Goal: Use online tool/utility: Utilize a website feature to perform a specific function

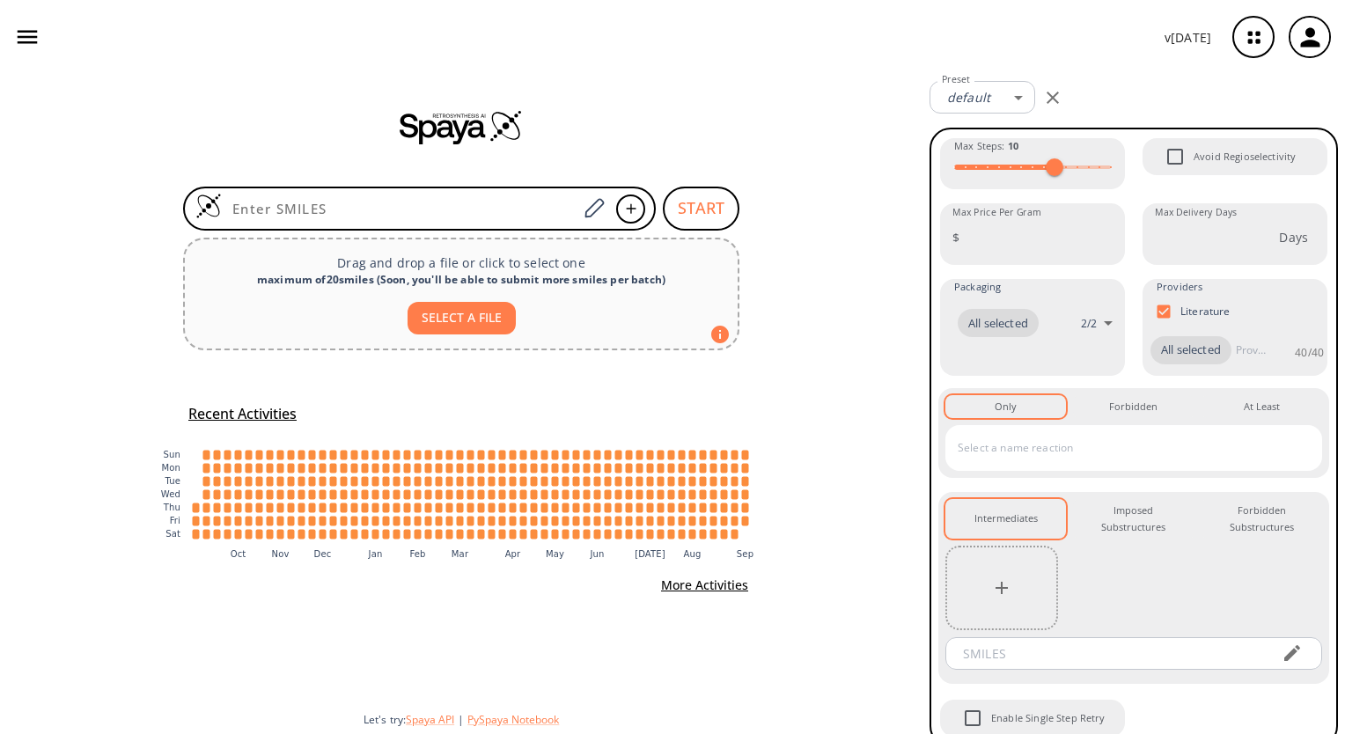
click at [479, 323] on button "SELECT A FILE" at bounding box center [461, 318] width 108 height 33
type input "C:\fakepath\Mol8_NA29-HM.mol2"
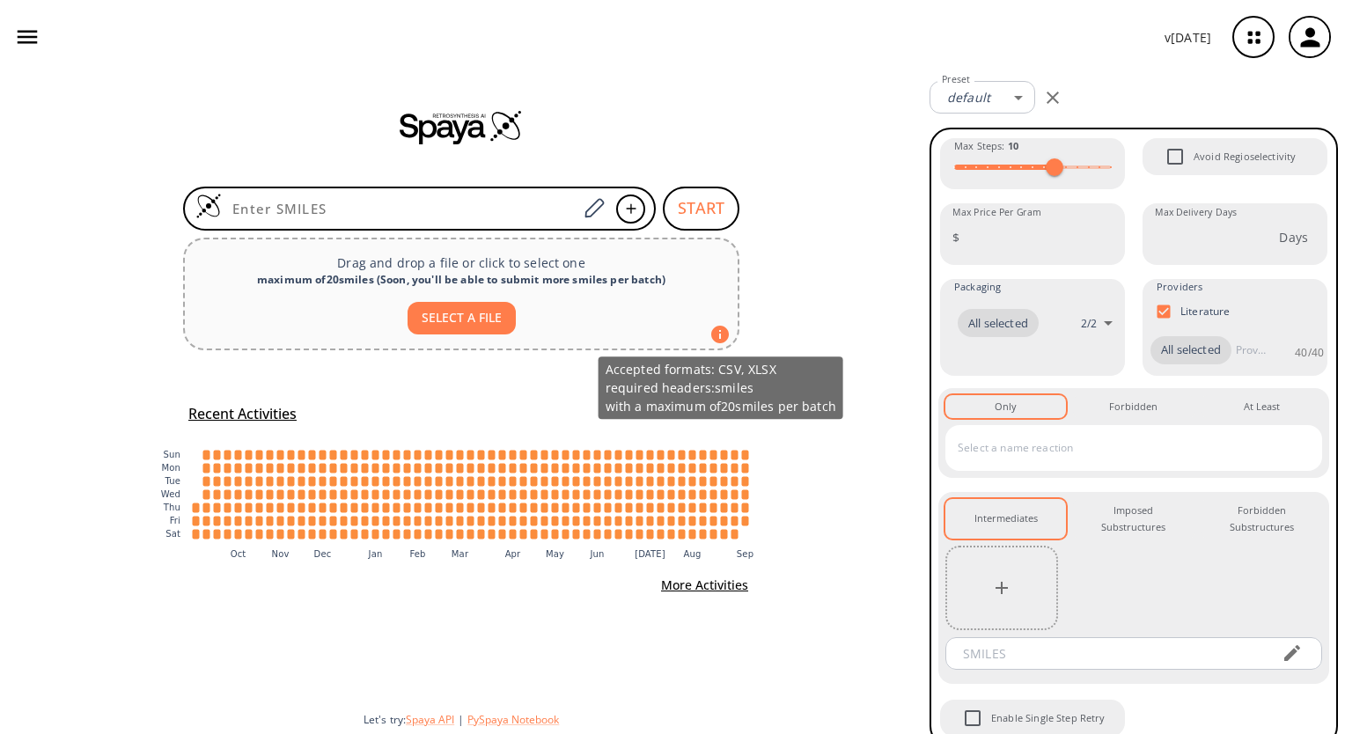
click at [719, 330] on icon at bounding box center [719, 334] width 21 height 21
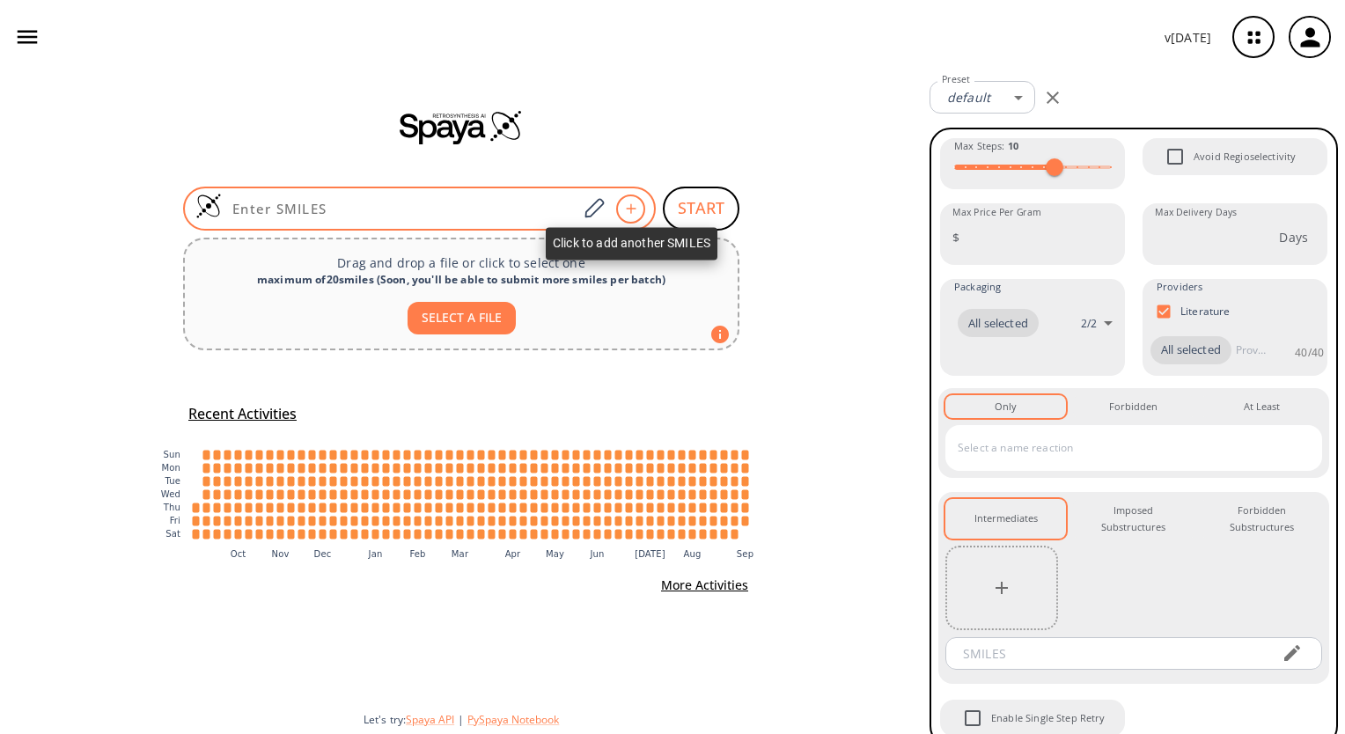
click at [630, 211] on icon at bounding box center [631, 208] width 18 height 11
click at [630, 200] on div at bounding box center [630, 208] width 29 height 29
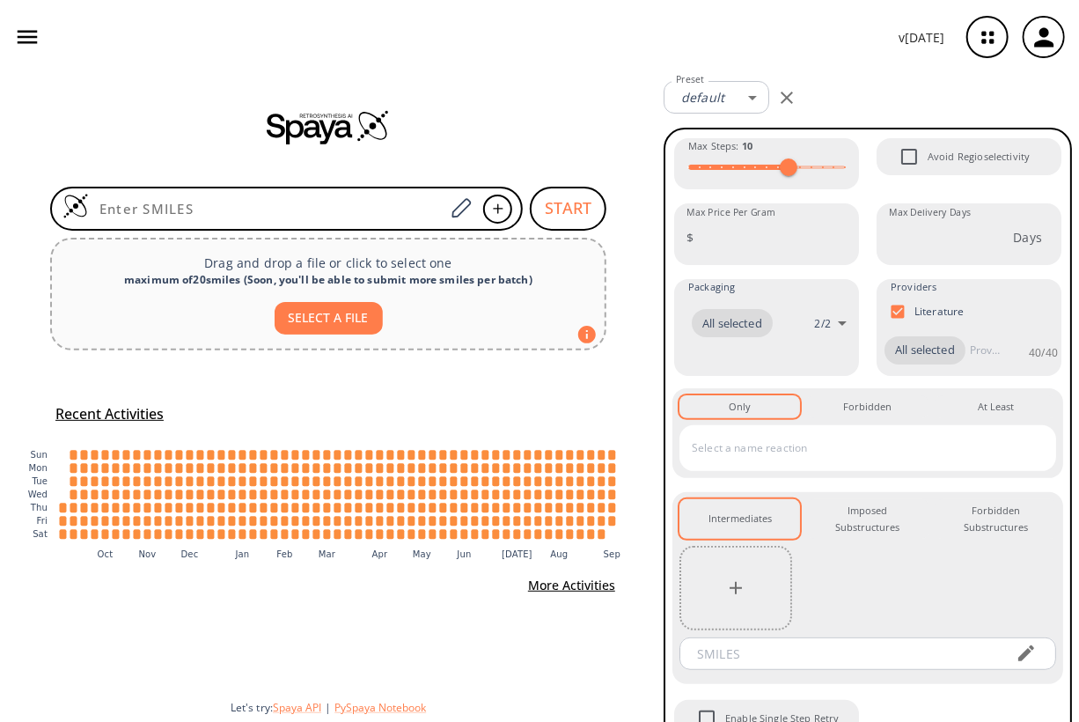
click at [57, 104] on div at bounding box center [328, 127] width 656 height 106
click at [299, 323] on button "SELECT A FILE" at bounding box center [329, 318] width 108 height 33
type input "C:\fakepath\Mol8_NA29-HM.mol2"
click at [600, 587] on button "More Activities" at bounding box center [571, 585] width 101 height 33
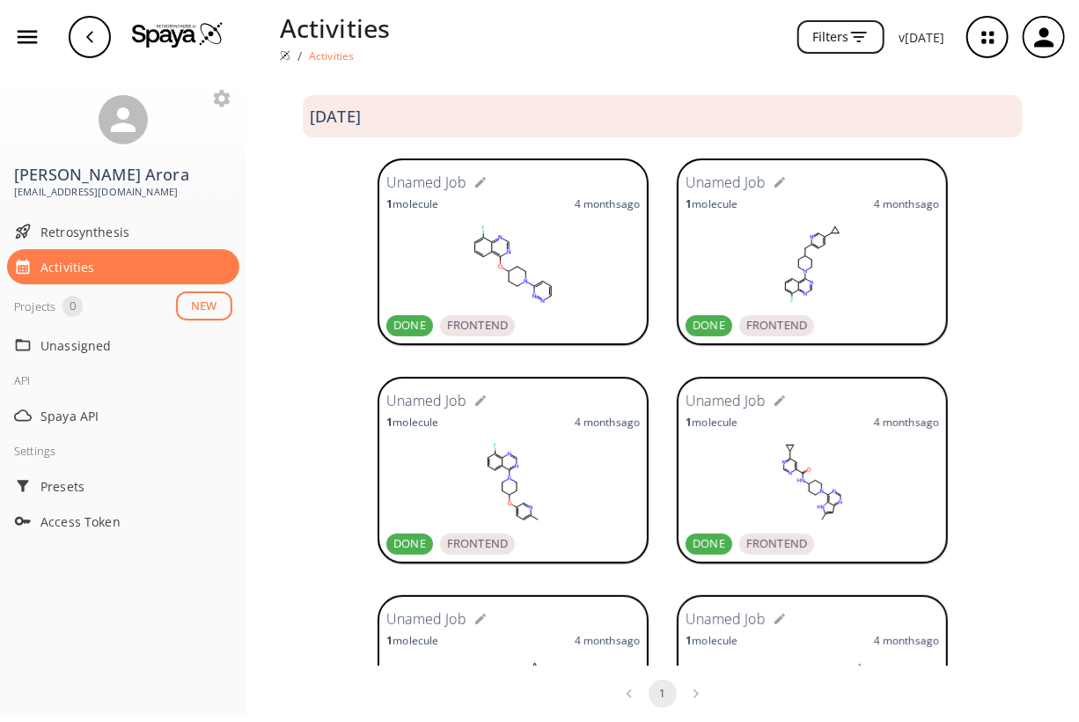
click at [600, 586] on div "Unamed Job 1 molecule 4 months ago DONE FRONTEND Unamed Job 1 molecule 4 months…" at bounding box center [662, 690] width 832 height 218
click at [198, 312] on button "NEW" at bounding box center [204, 305] width 56 height 29
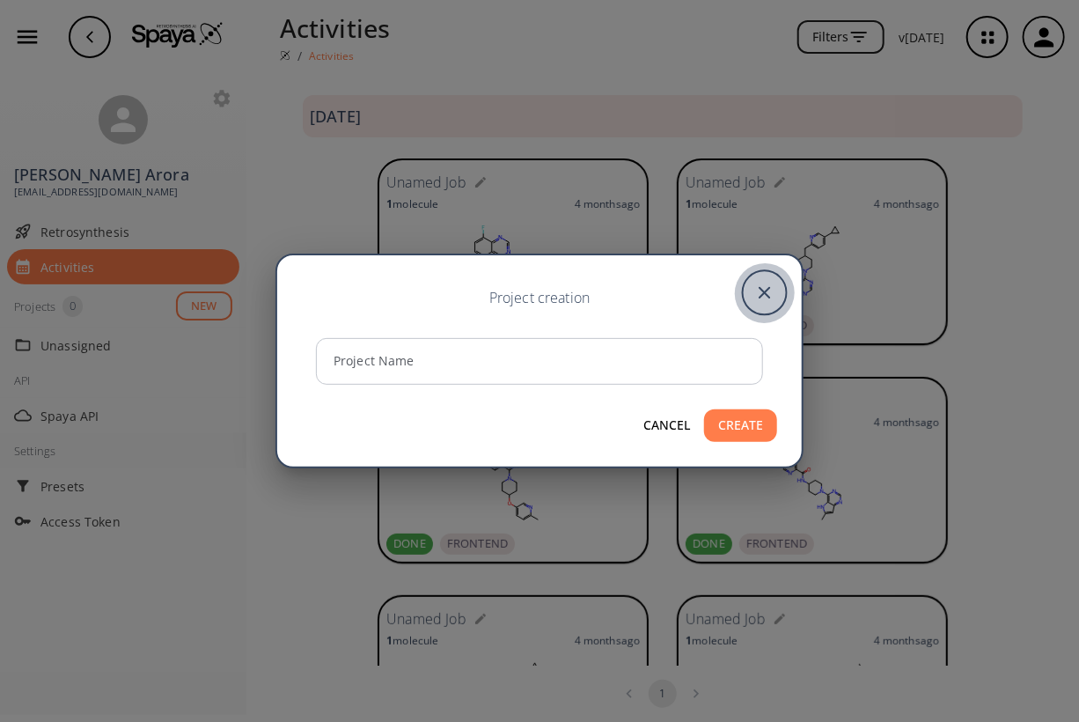
click at [757, 297] on icon "close" at bounding box center [765, 293] width 44 height 44
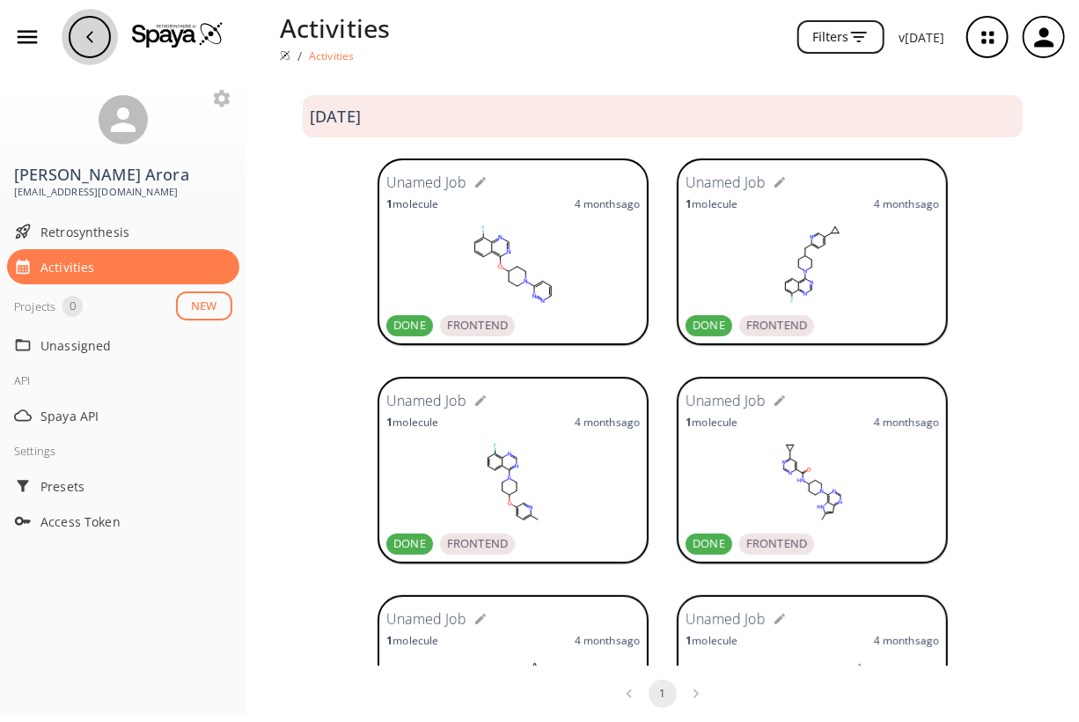
click at [88, 32] on icon "button" at bounding box center [90, 37] width 14 height 14
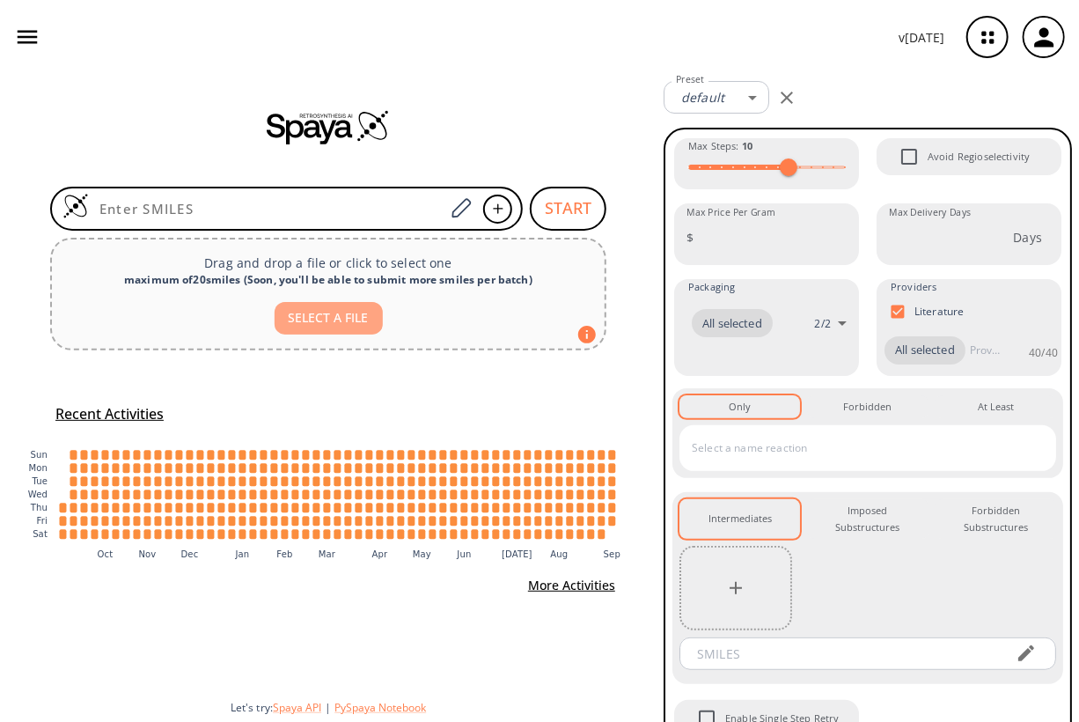
click at [326, 310] on button "SELECT A FILE" at bounding box center [329, 318] width 108 height 33
type input "C:\fakepath\Mol8_NA29-HM.mol2"
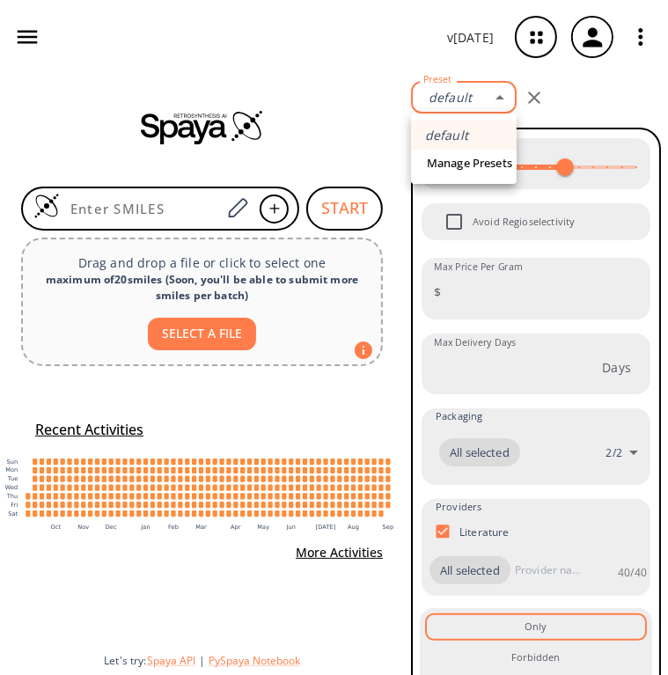
click at [496, 96] on body "v 1.9.39 Nidhi Arora nidhiarora06@yahoo.com Retrosynthesis Activities Projects …" at bounding box center [334, 337] width 668 height 675
click at [352, 120] on div at bounding box center [334, 337] width 668 height 675
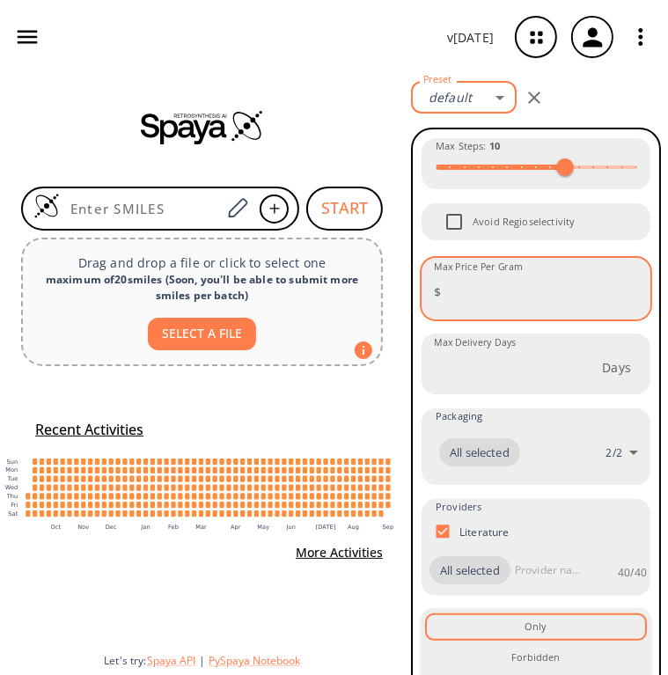
click at [561, 292] on input "Max Price Per Gram" at bounding box center [549, 291] width 202 height 47
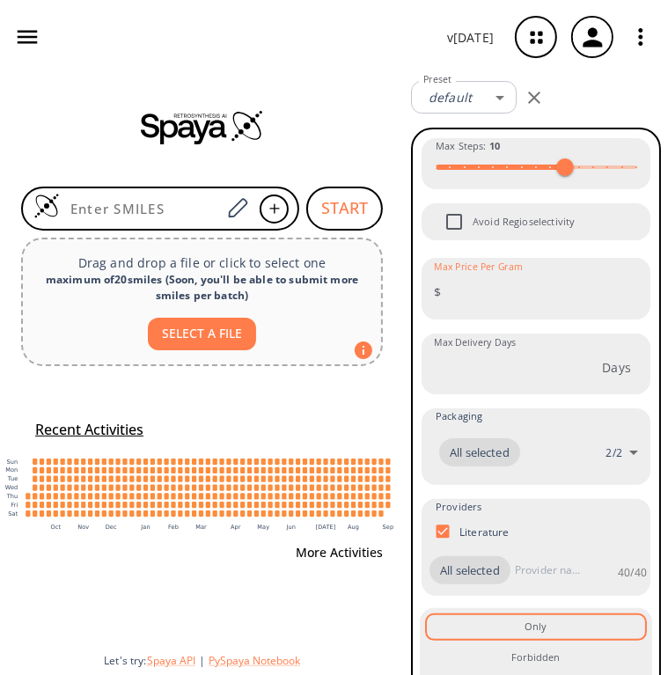
click at [359, 558] on button "More Activities" at bounding box center [339, 553] width 101 height 33
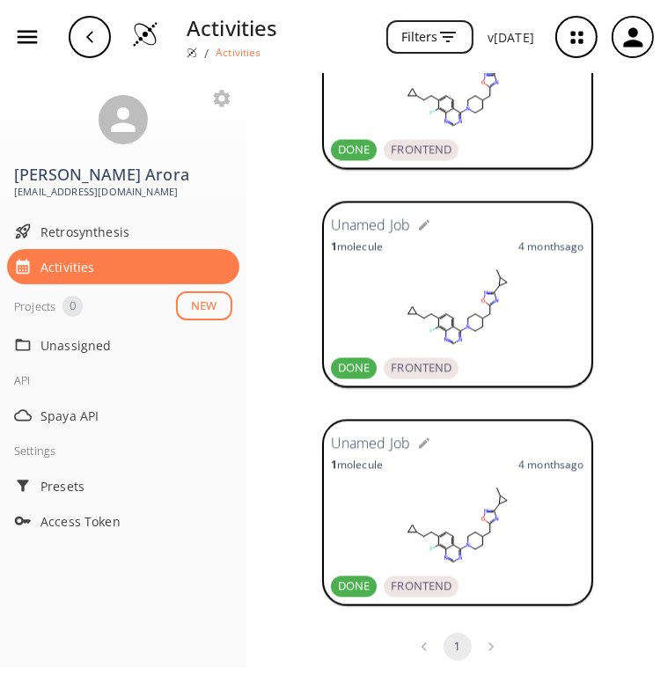
scroll to position [1707, 0]
